Goal: Information Seeking & Learning: Learn about a topic

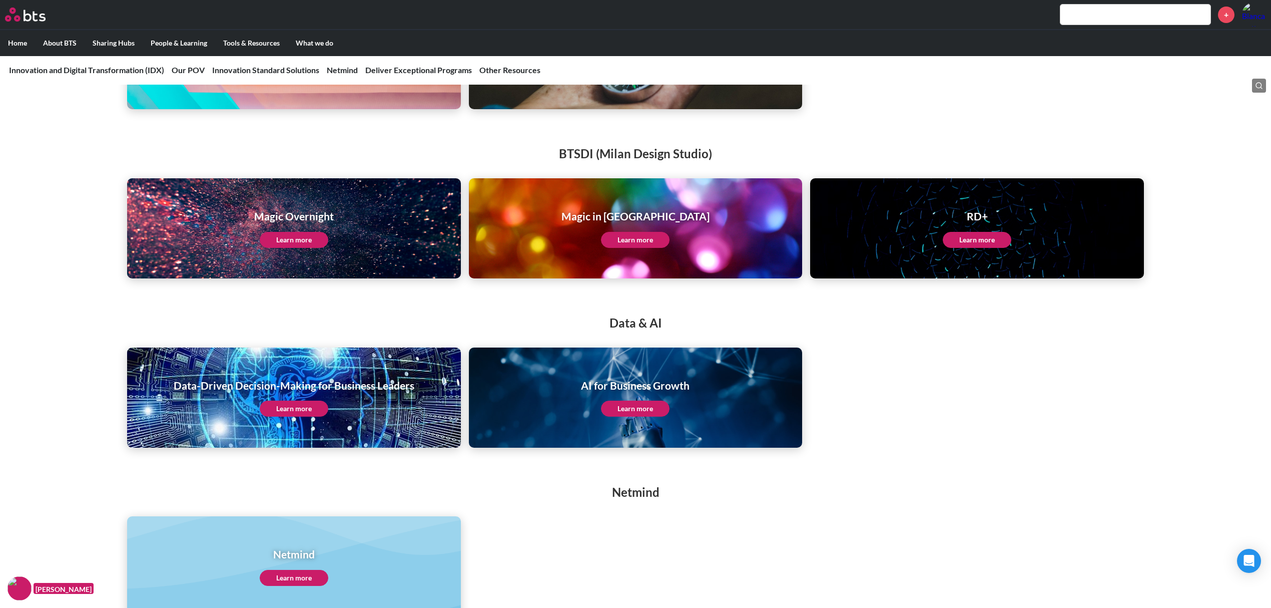
scroll to position [1735, 0]
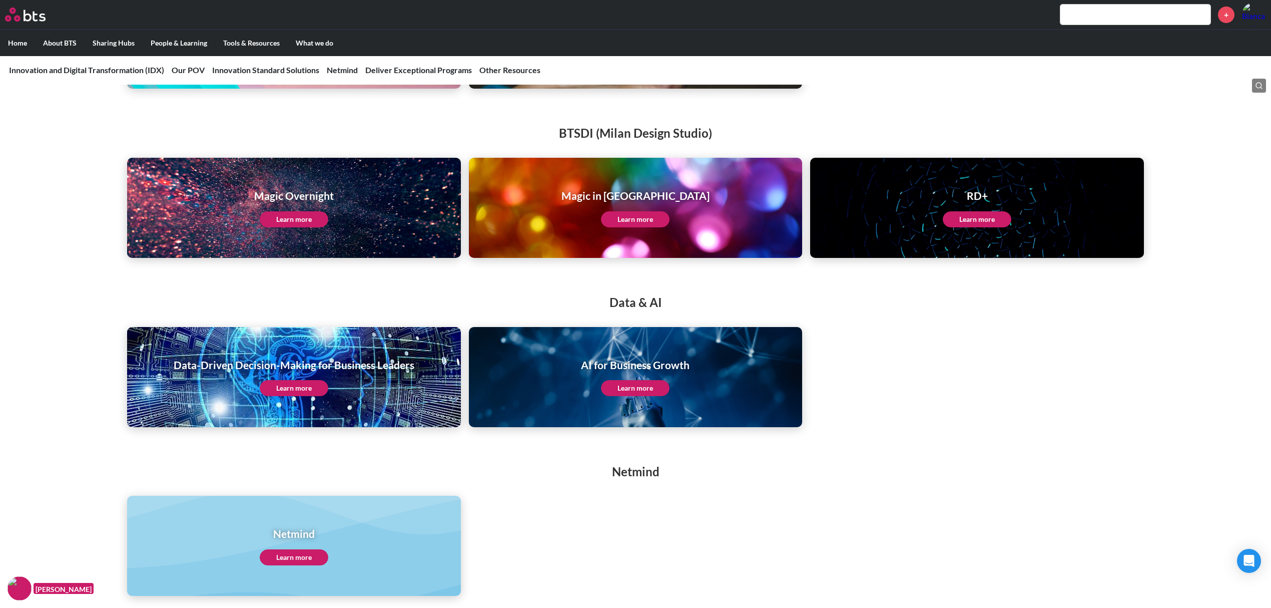
click at [637, 388] on link "Learn more" at bounding box center [635, 388] width 69 height 16
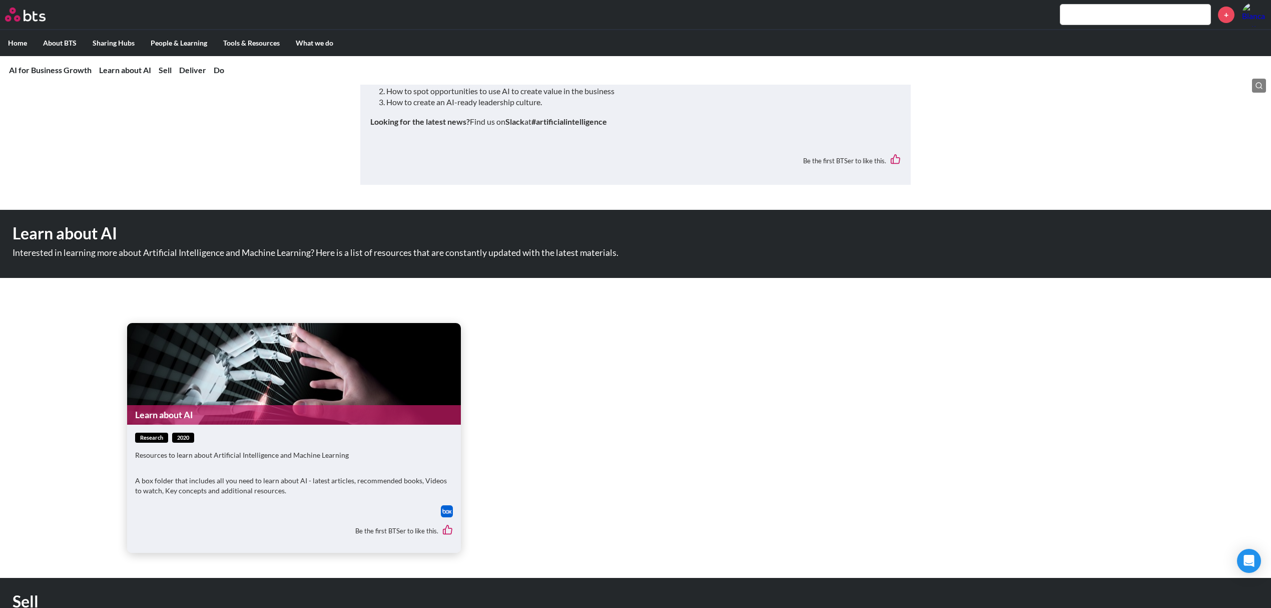
scroll to position [534, 0]
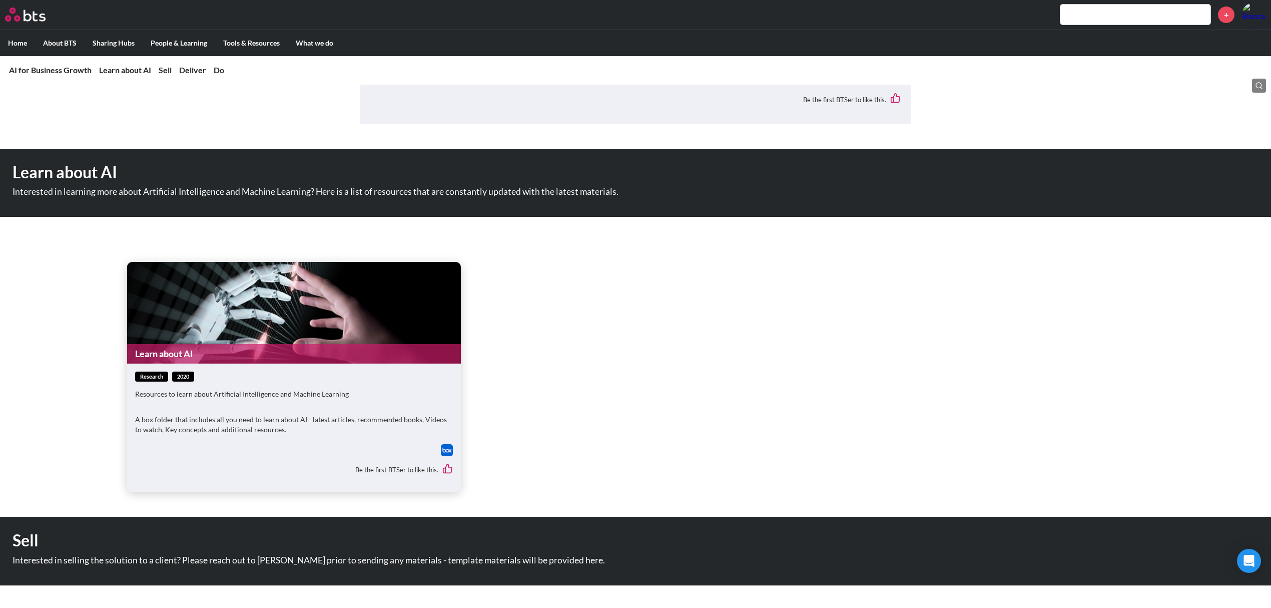
click at [304, 336] on figure "Learn about AI" at bounding box center [294, 313] width 334 height 102
click at [153, 376] on span "research" at bounding box center [151, 376] width 33 height 11
click at [285, 387] on div "research 2020 Resources to learn about Artificial Intelligence and Machine Lear…" at bounding box center [294, 407] width 318 height 73
click at [189, 379] on span "2020" at bounding box center [183, 376] width 22 height 11
click at [193, 361] on link "Learn about AI" at bounding box center [294, 354] width 334 height 20
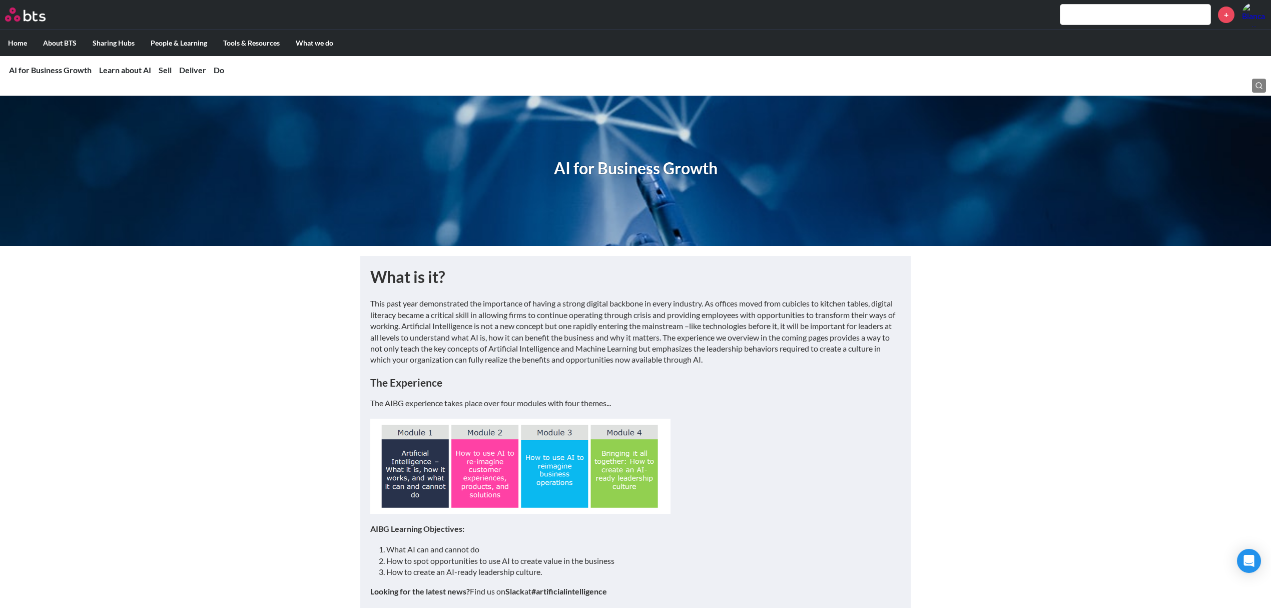
scroll to position [0, 0]
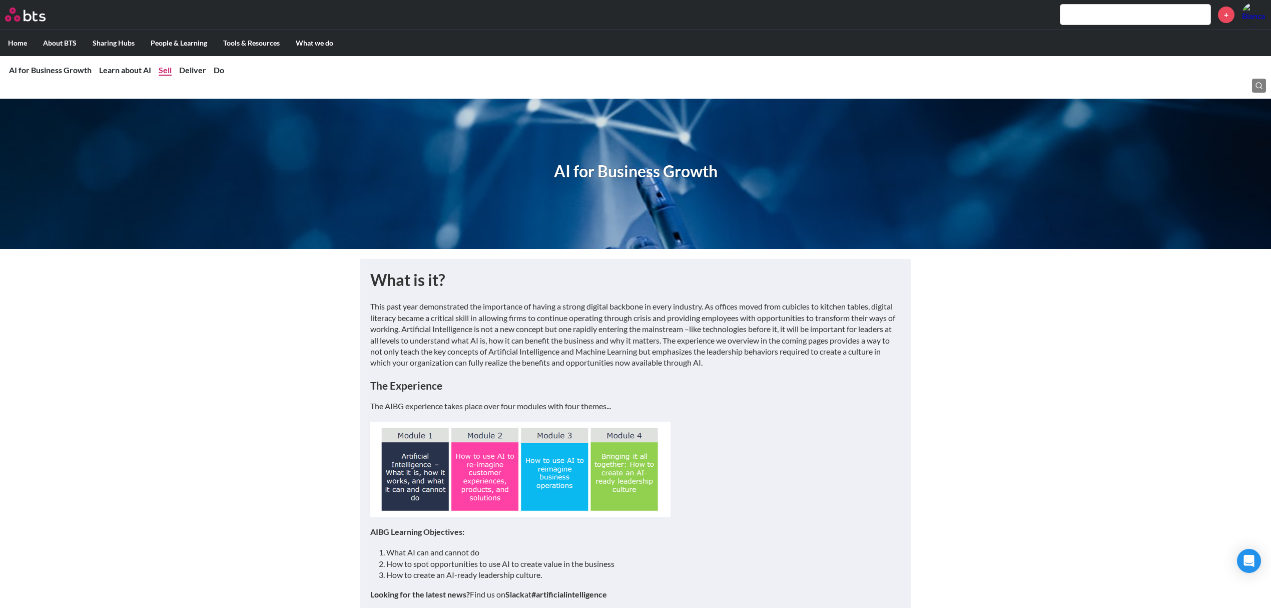
click at [167, 67] on link "Sell" at bounding box center [165, 70] width 13 height 10
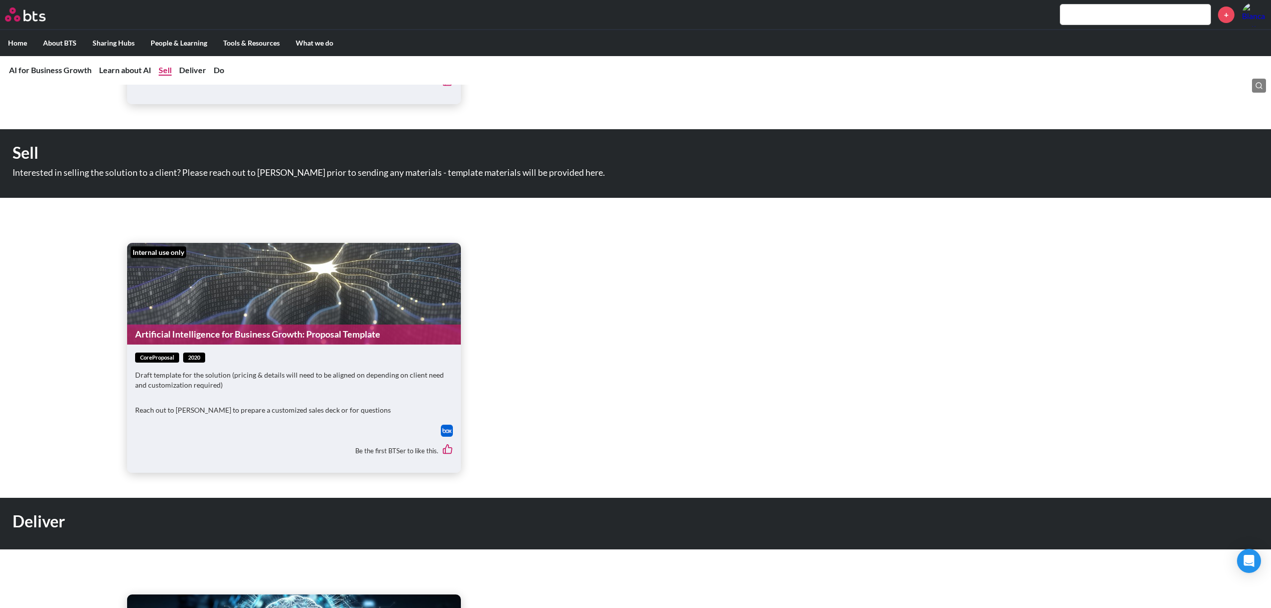
scroll to position [926, 0]
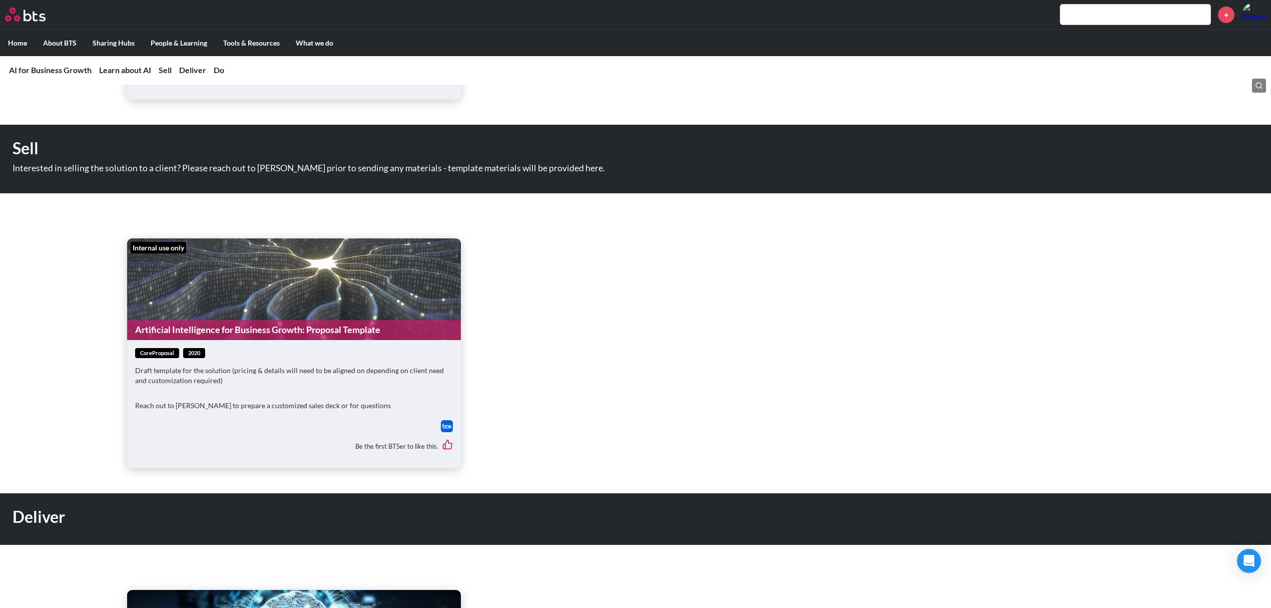
click at [222, 321] on link "Artificial Intelligence for Business Growth: Proposal Template" at bounding box center [294, 330] width 334 height 20
